Goal: Contribute content: Add original content to the website for others to see

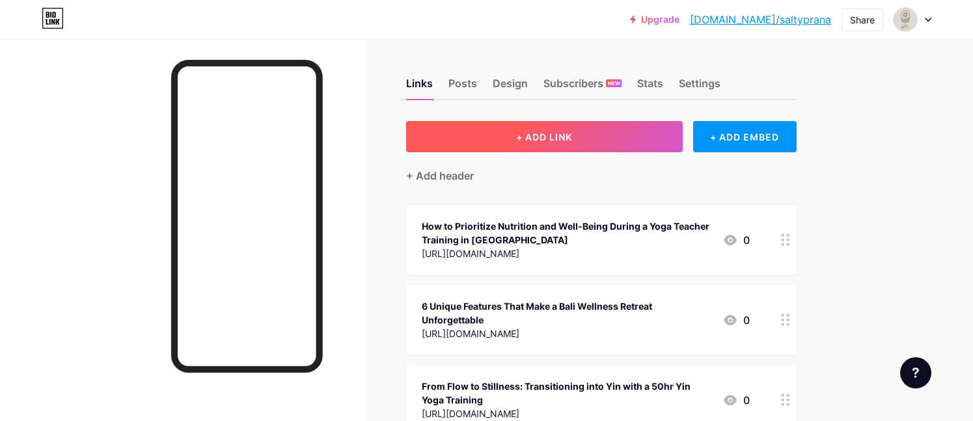
click at [547, 138] on span "+ ADD LINK" at bounding box center [544, 136] width 56 height 11
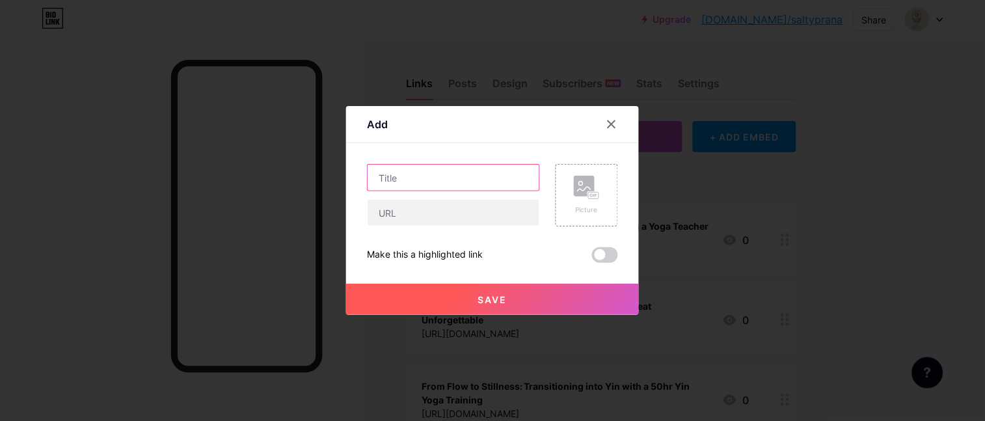
click at [474, 181] on input "text" at bounding box center [454, 178] width 172 height 26
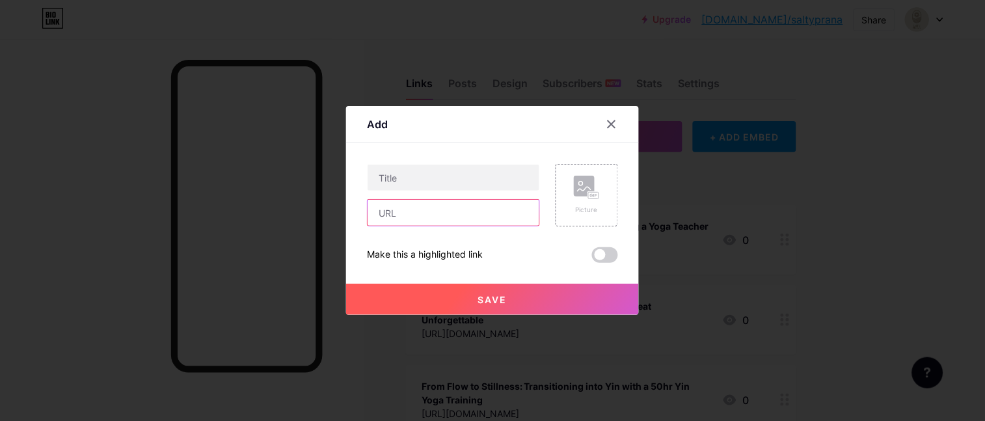
click at [435, 217] on input "text" at bounding box center [454, 213] width 172 height 26
paste input "[URL][DOMAIN_NAME]"
type input "[URL][DOMAIN_NAME]"
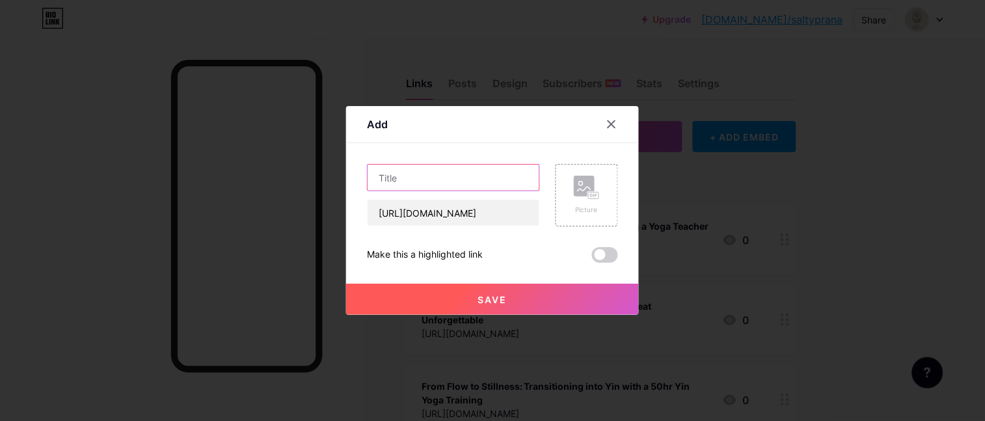
click at [452, 170] on input "text" at bounding box center [454, 178] width 172 height 26
paste input "How 50hr Yin Yoga Teacher Training Enhances Your Teaching Skills"
type input "How 50hr Yin Yoga Teacher Training Enhances Your Teaching Skills"
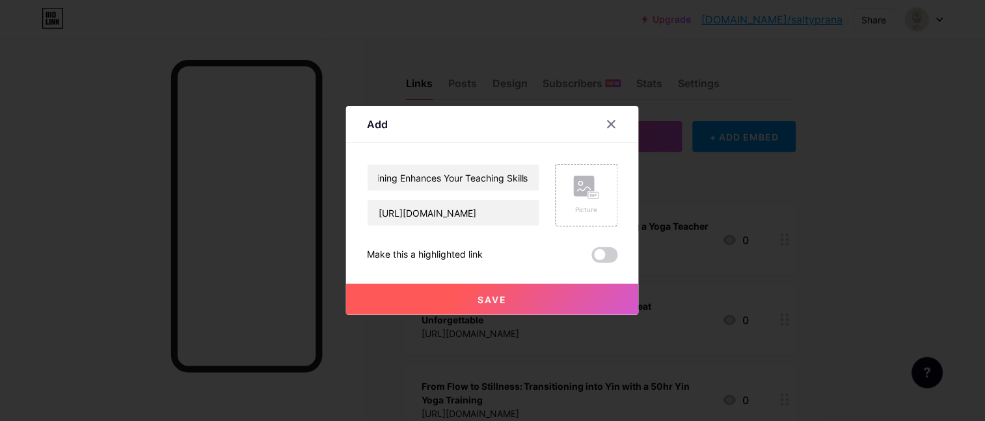
click at [507, 303] on button "Save" at bounding box center [492, 299] width 293 height 31
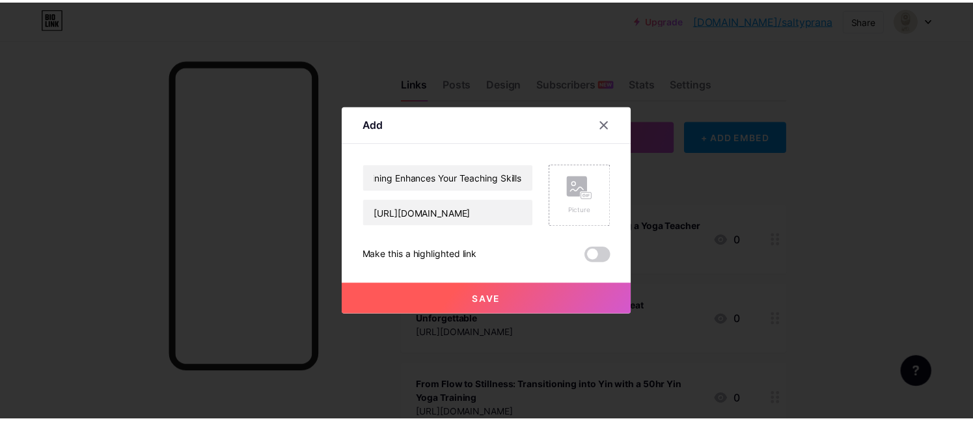
scroll to position [0, 0]
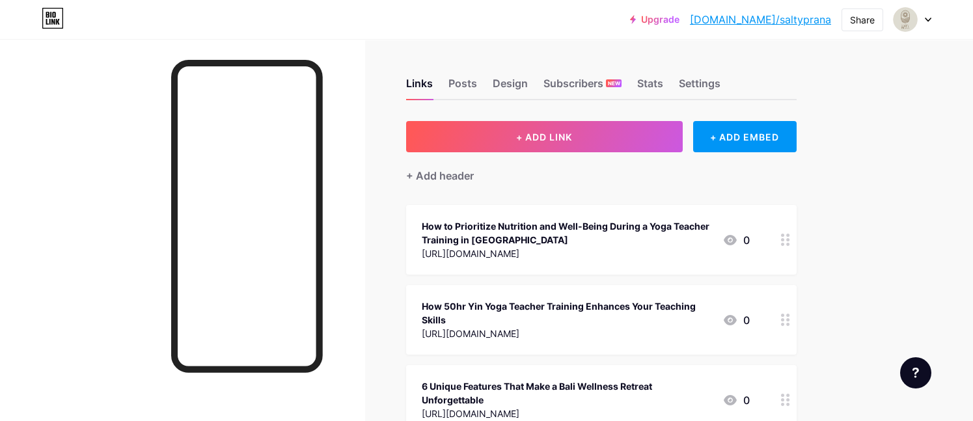
drag, startPoint x: 525, startPoint y: 316, endPoint x: 527, endPoint y: 218, distance: 97.6
click at [527, 218] on span "How to Prioritize Nutrition and Well-Being During a Yoga Teacher Training in [G…" at bounding box center [601, 393] width 390 height 376
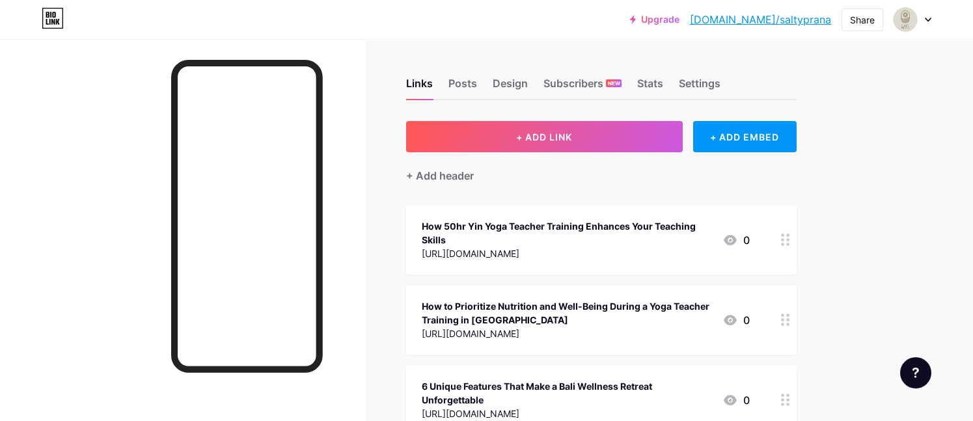
click at [822, 223] on div "Links Posts Design Subscribers NEW Stats Settings + ADD LINK + ADD EMBED + Add …" at bounding box center [425, 386] width 851 height 694
click at [781, 4] on div "Upgrade [DOMAIN_NAME]/saltyp... [DOMAIN_NAME]/saltyprana Share Switch accounts …" at bounding box center [486, 19] width 973 height 39
click at [780, 20] on link "[DOMAIN_NAME]/saltyprana" at bounding box center [760, 20] width 141 height 16
